Goal: Information Seeking & Learning: Learn about a topic

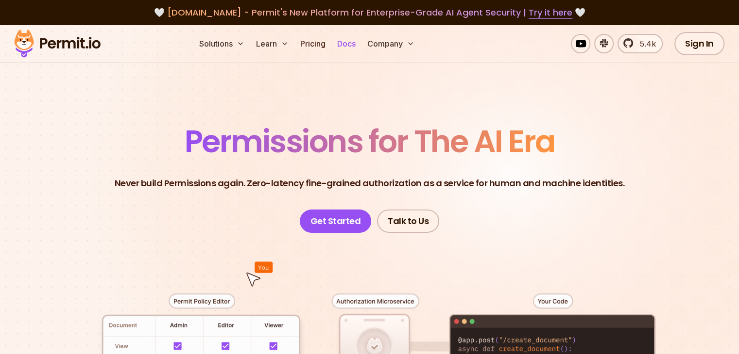
click at [359, 50] on link "Docs" at bounding box center [346, 43] width 26 height 19
